Goal: Check status

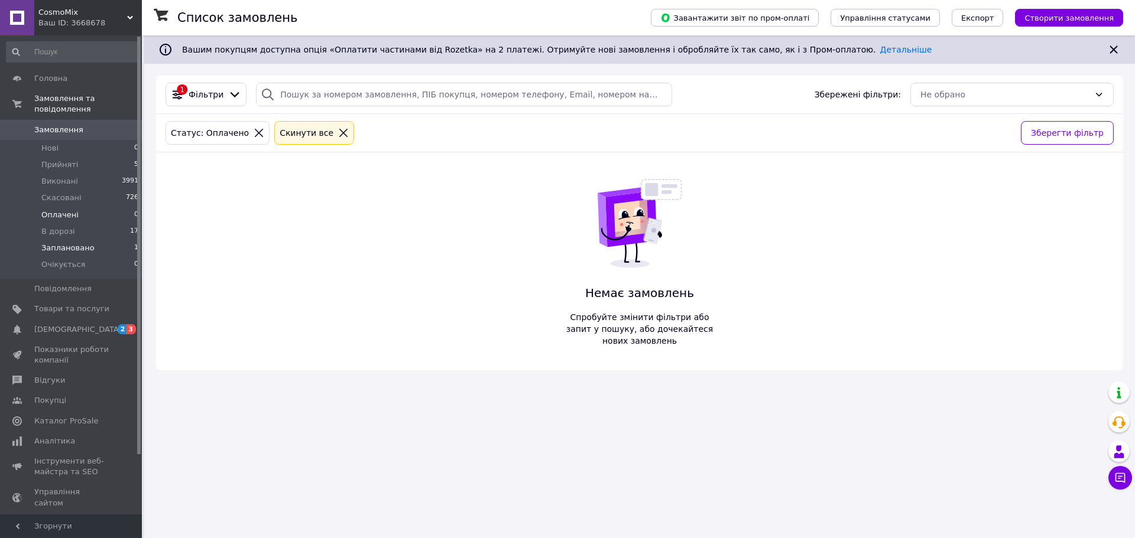
click at [72, 243] on span "Заплановано" at bounding box center [67, 248] width 53 height 11
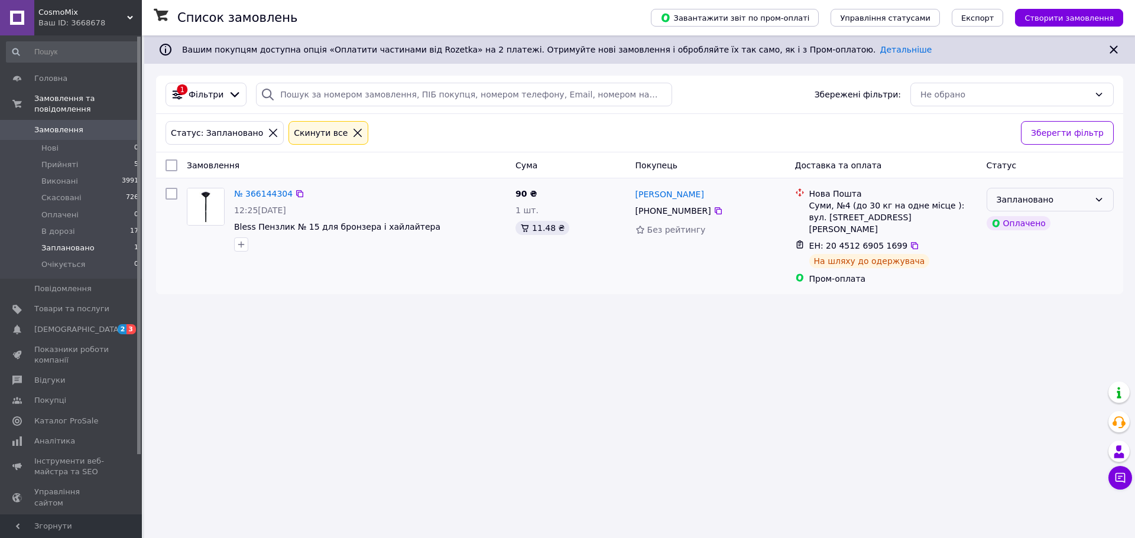
click at [1094, 195] on icon at bounding box center [1098, 199] width 9 height 9
click at [997, 307] on li "В дорозі" at bounding box center [1050, 310] width 126 height 21
click at [57, 160] on span "Прийняті" at bounding box center [59, 165] width 37 height 11
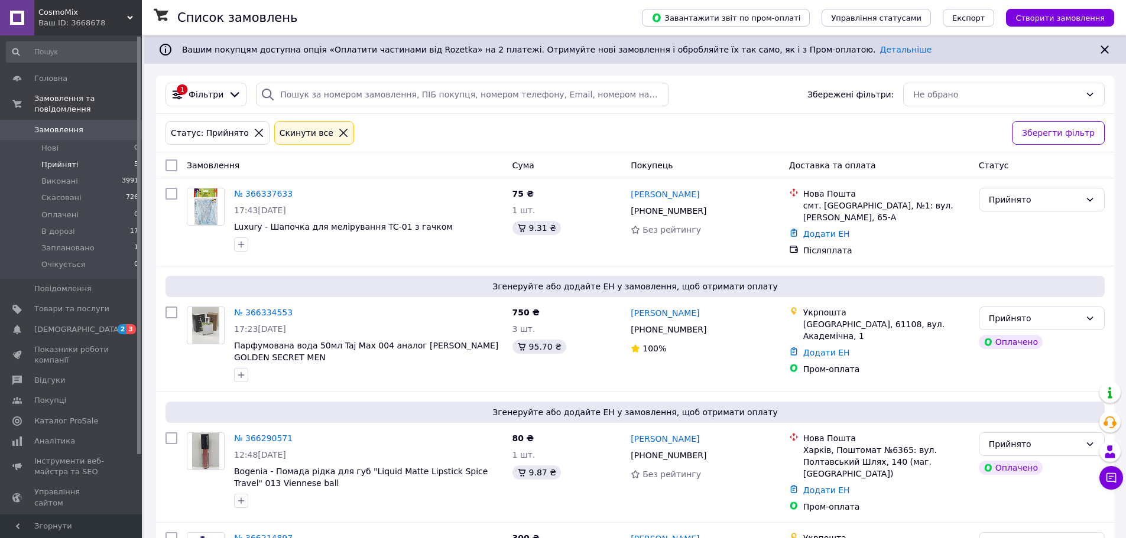
scroll to position [175, 0]
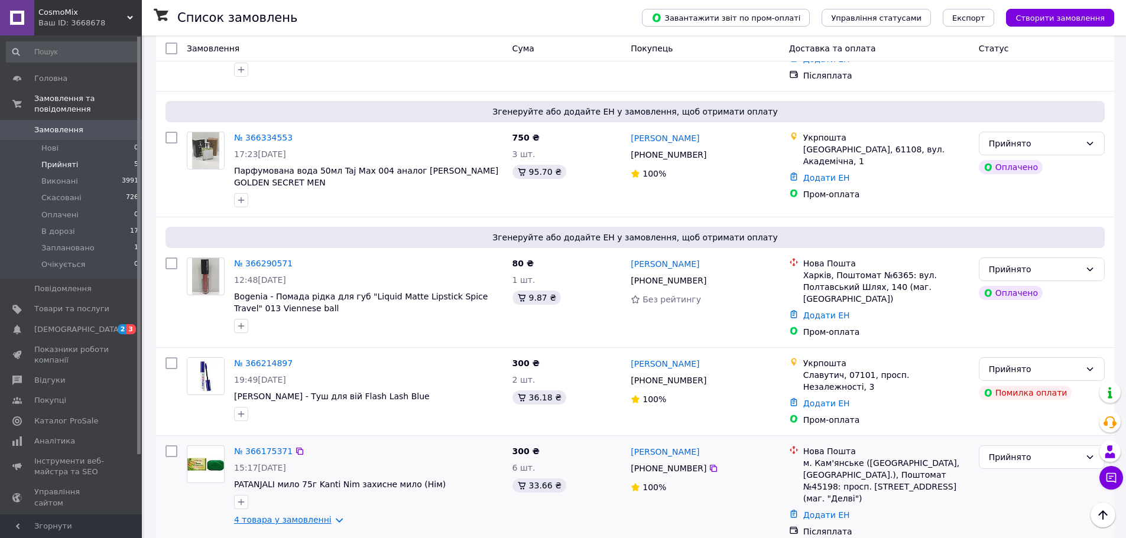
click at [325, 515] on link "4 товара у замовленні" at bounding box center [283, 519] width 98 height 9
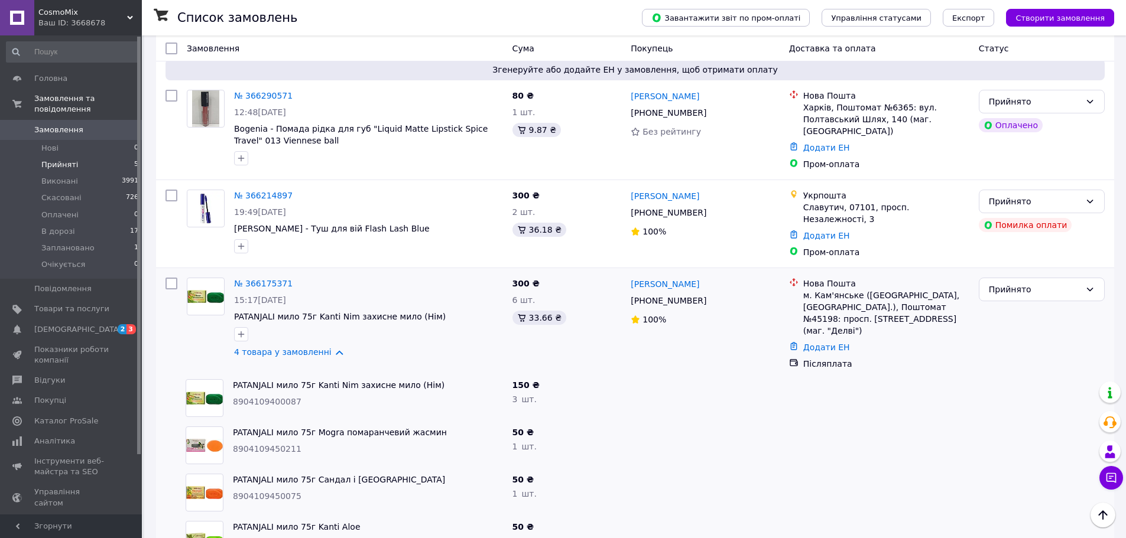
scroll to position [342, 0]
click at [295, 280] on icon at bounding box center [299, 284] width 9 height 9
click at [295, 193] on icon at bounding box center [299, 195] width 9 height 9
click at [254, 191] on link "№ 366214897" at bounding box center [263, 195] width 59 height 9
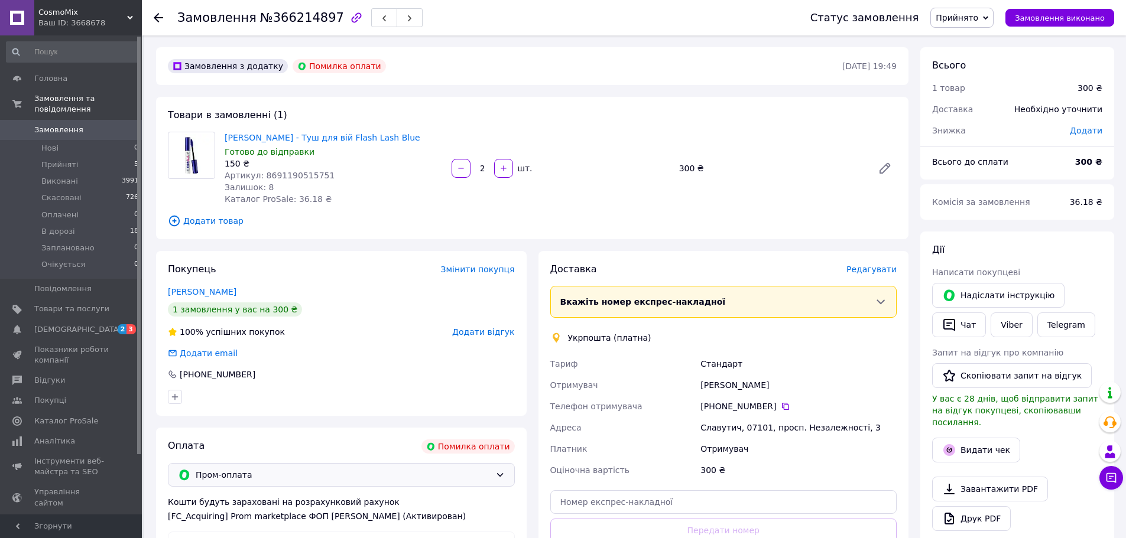
click at [369, 469] on span "Пром-оплата" at bounding box center [343, 475] width 295 height 13
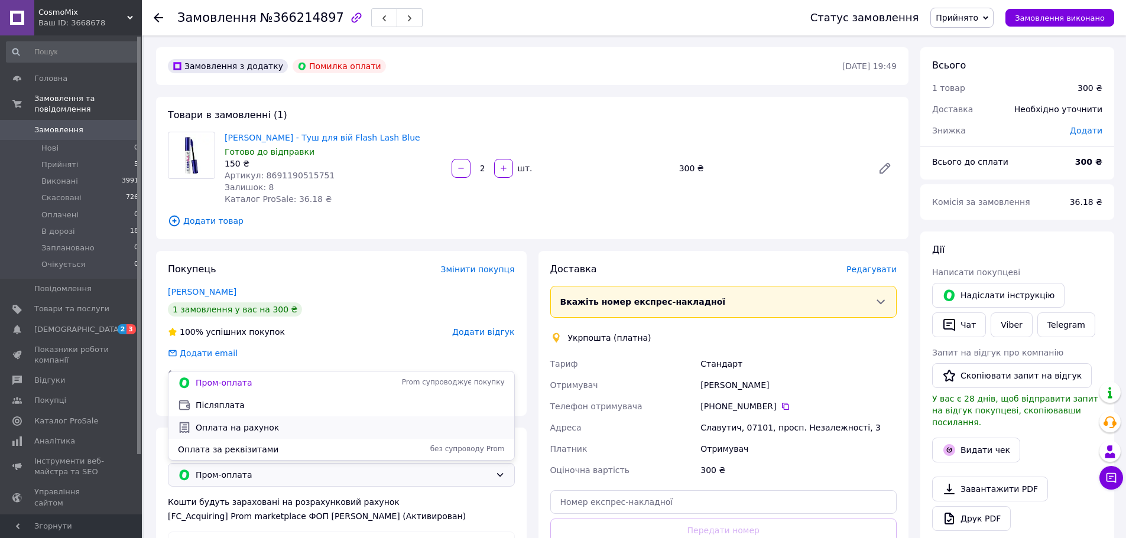
click at [295, 431] on span "Оплата на рахунок" at bounding box center [350, 428] width 309 height 12
